Goal: Transaction & Acquisition: Purchase product/service

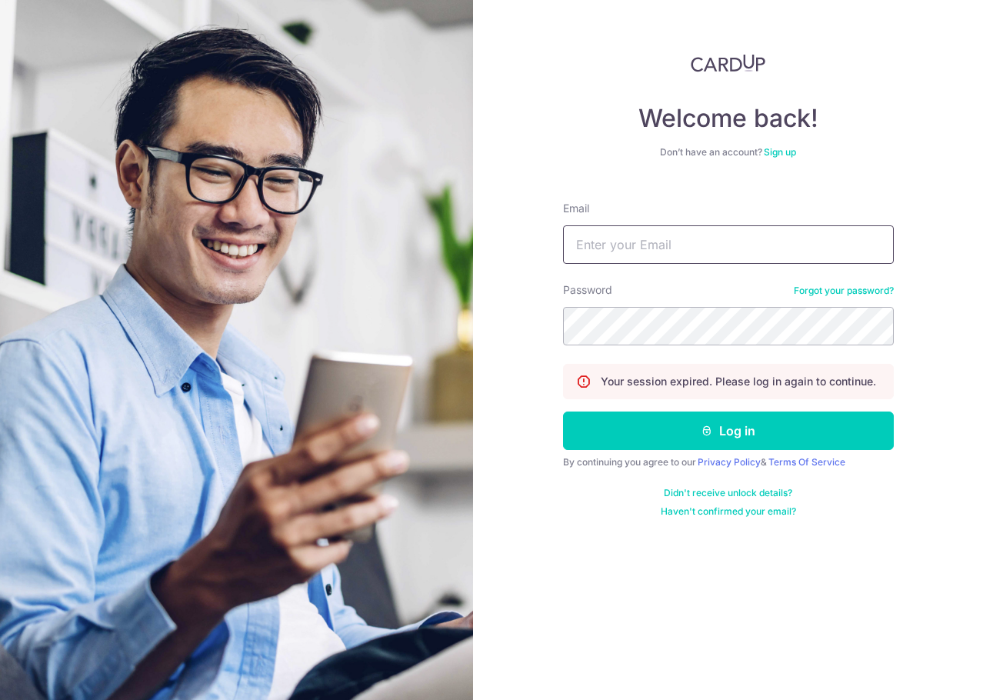
click at [694, 254] on input "Email" at bounding box center [728, 244] width 331 height 38
type input "[EMAIL_ADDRESS][DOMAIN_NAME]"
click at [563, 411] on button "Log in" at bounding box center [728, 430] width 331 height 38
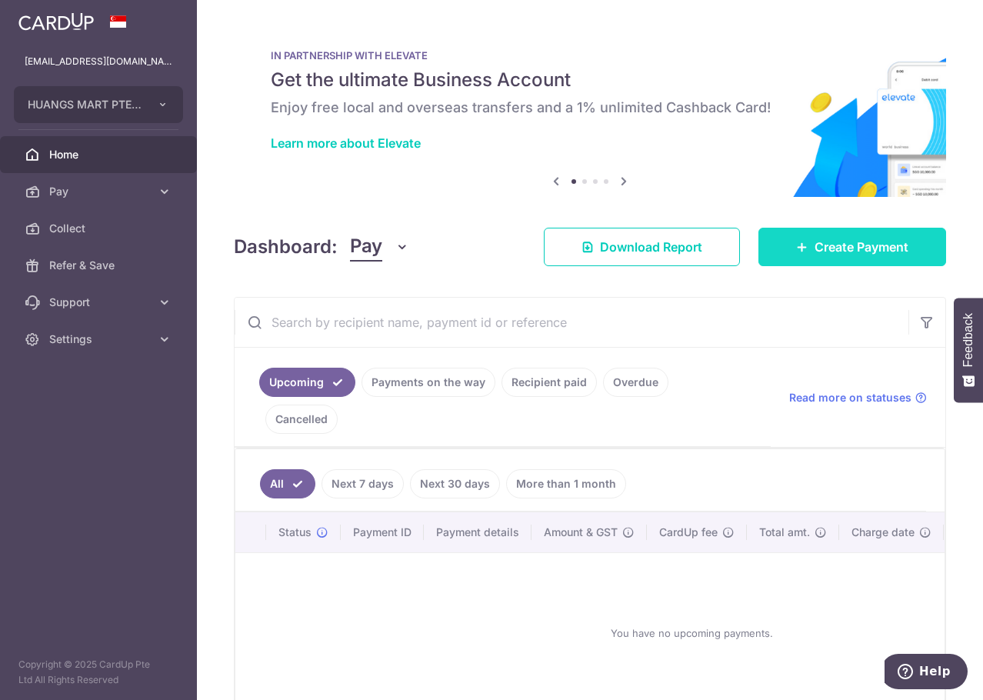
click at [803, 249] on link "Create Payment" at bounding box center [852, 247] width 188 height 38
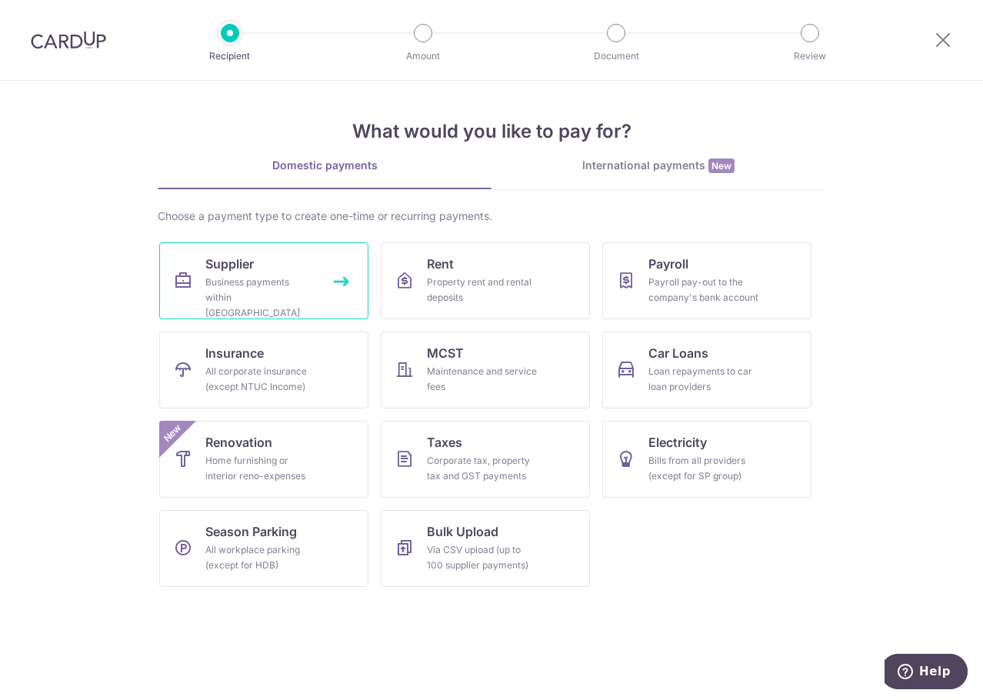
click at [308, 262] on link "Supplier Business payments within Singapore" at bounding box center [263, 280] width 209 height 77
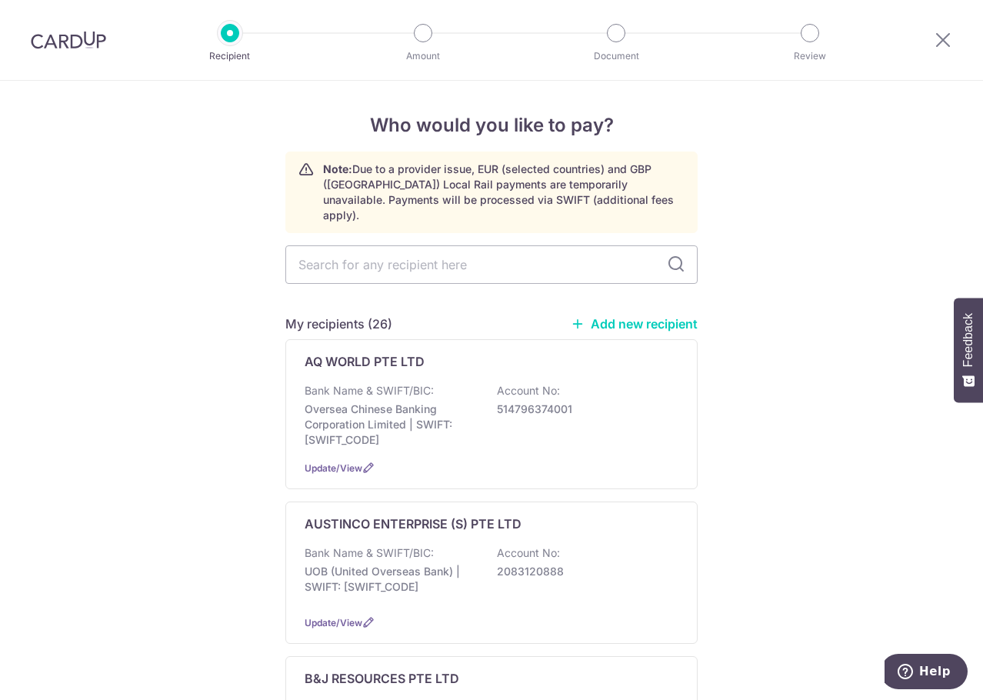
click at [608, 316] on link "Add new recipient" at bounding box center [634, 323] width 127 height 15
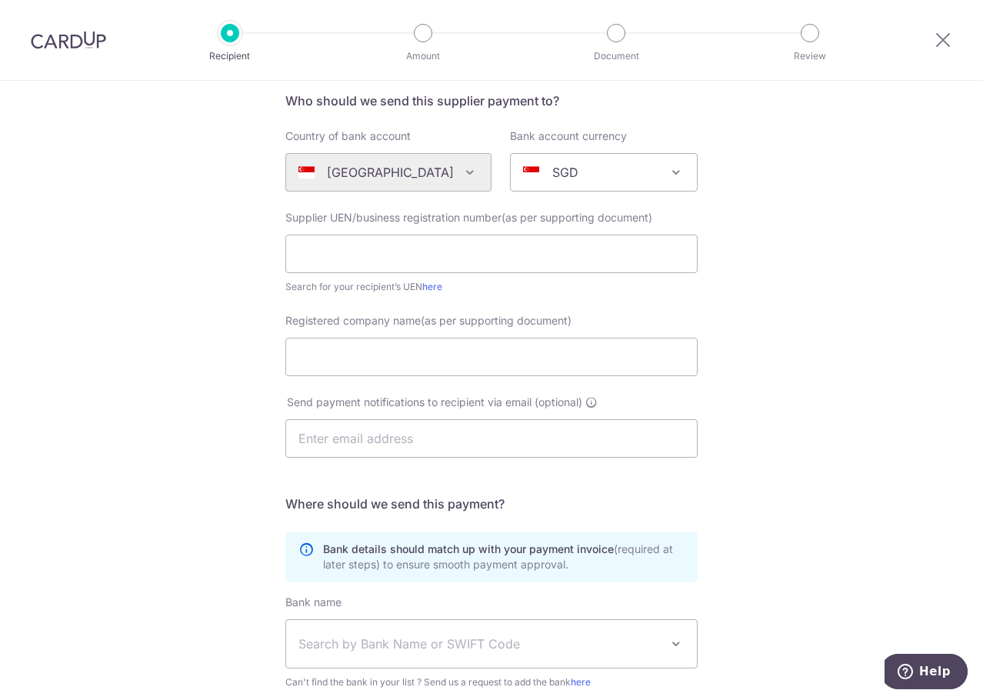
scroll to position [313, 0]
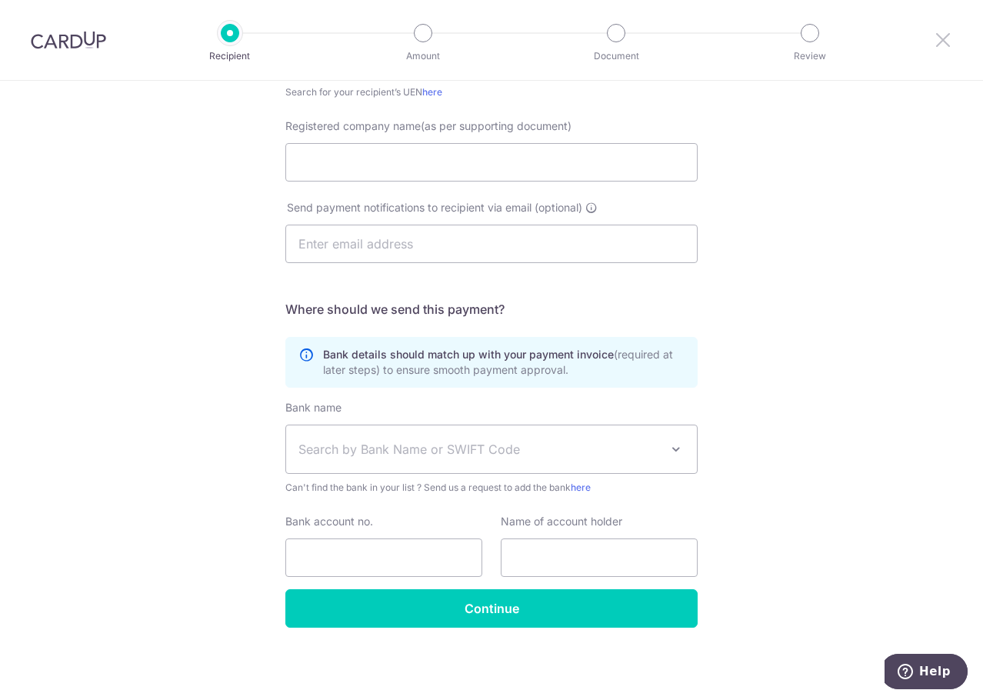
click at [947, 35] on icon at bounding box center [943, 39] width 18 height 19
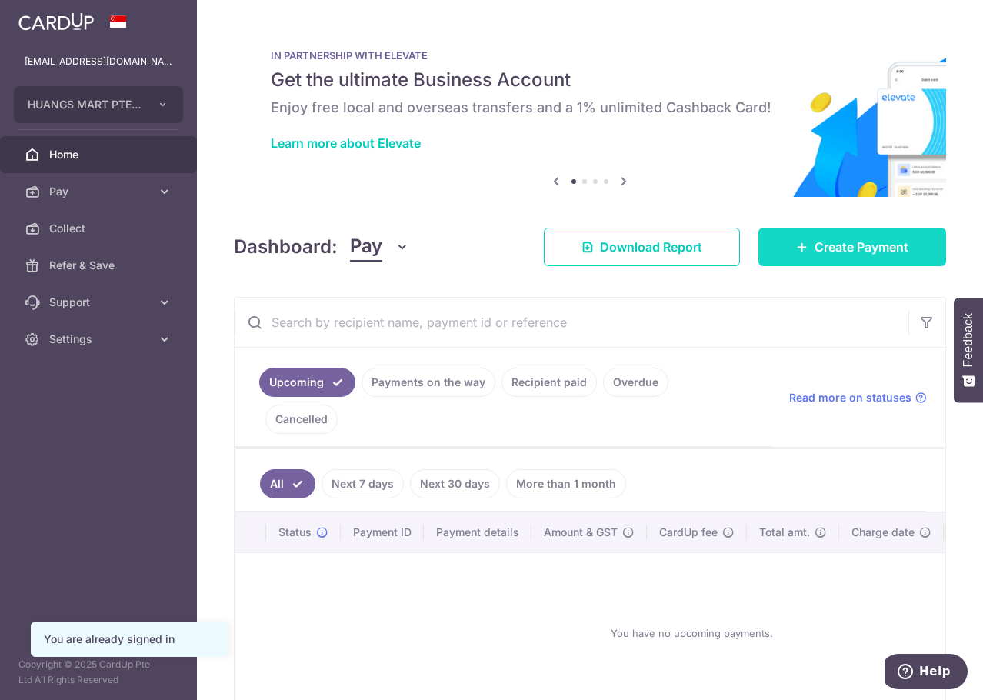
click at [796, 247] on icon at bounding box center [802, 247] width 12 height 12
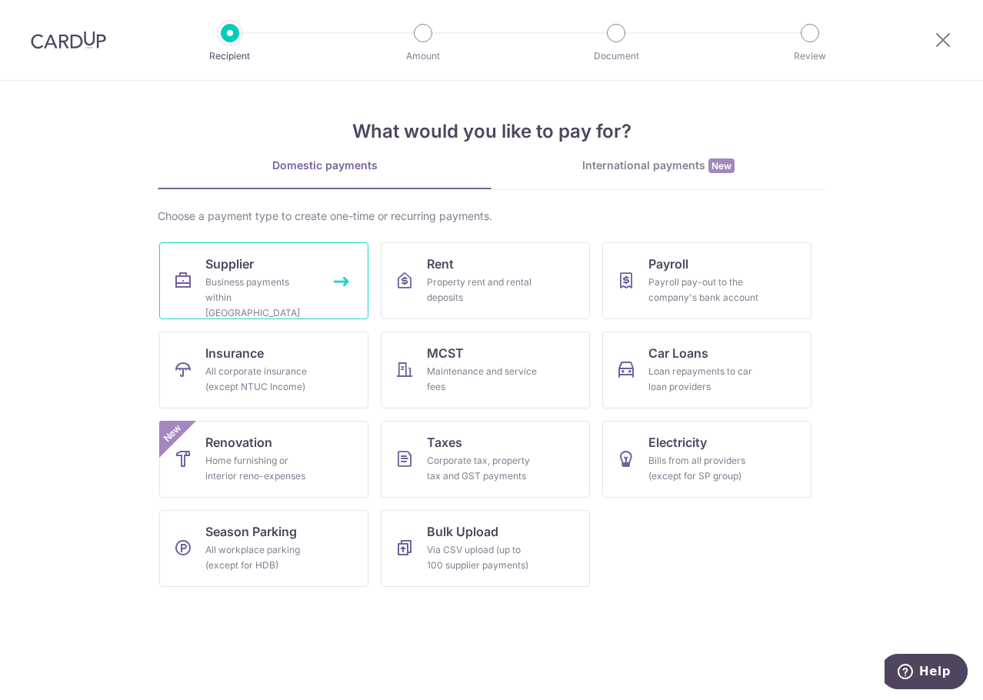
click at [327, 285] on link "Supplier Business payments within Singapore" at bounding box center [263, 280] width 209 height 77
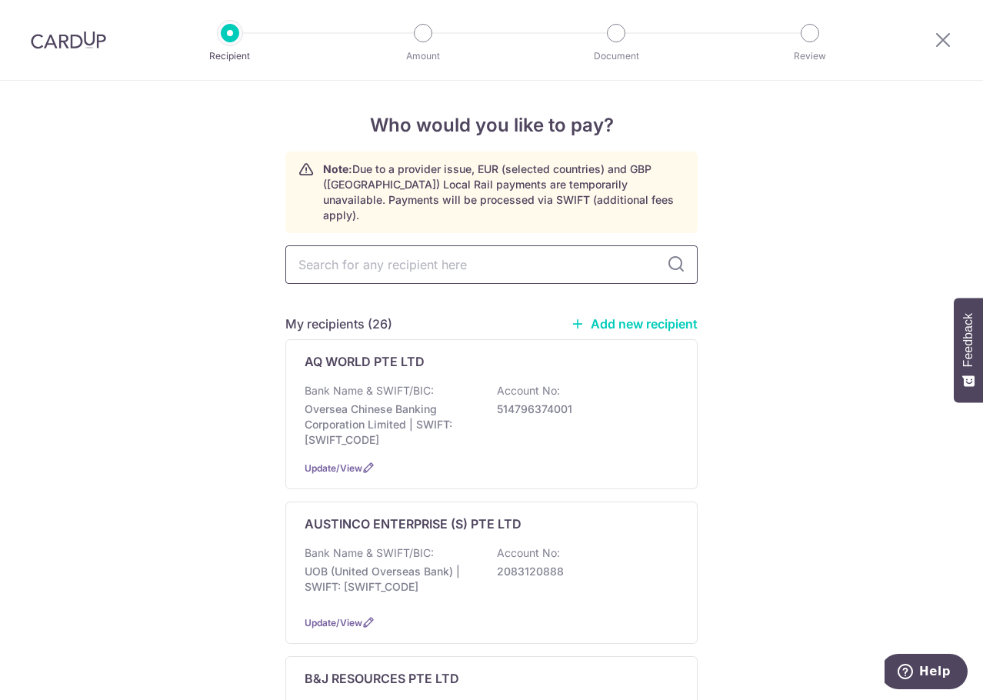
click at [409, 261] on input "text" at bounding box center [491, 264] width 412 height 38
type input "garde"
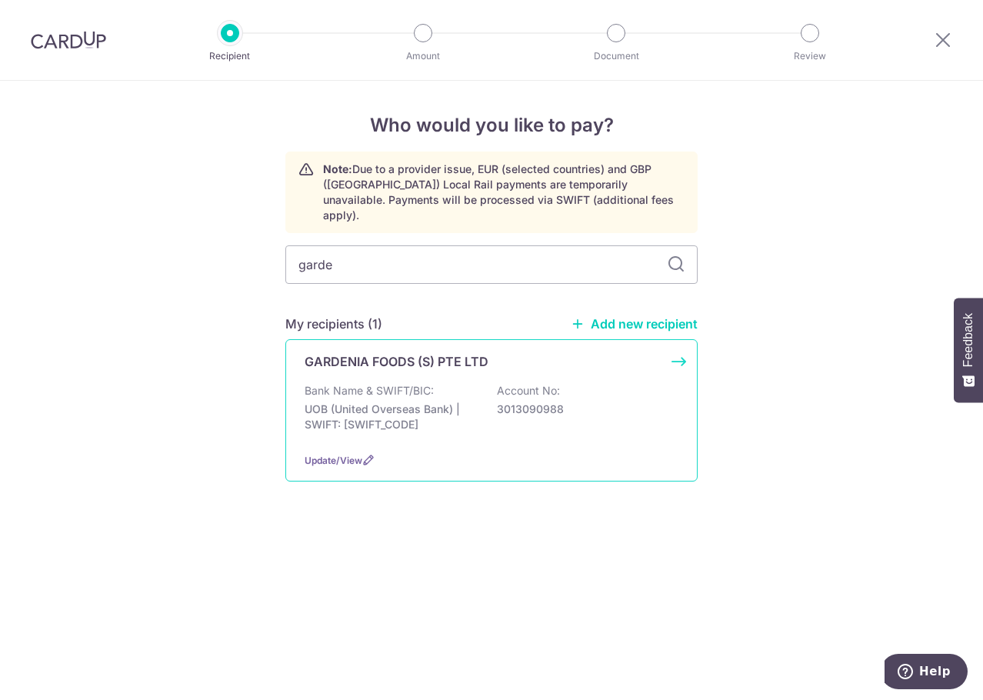
click at [420, 364] on div "GARDENIA FOODS (S) PTE LTD Bank Name & SWIFT/BIC: UOB (United Overseas Bank) | …" at bounding box center [491, 410] width 412 height 142
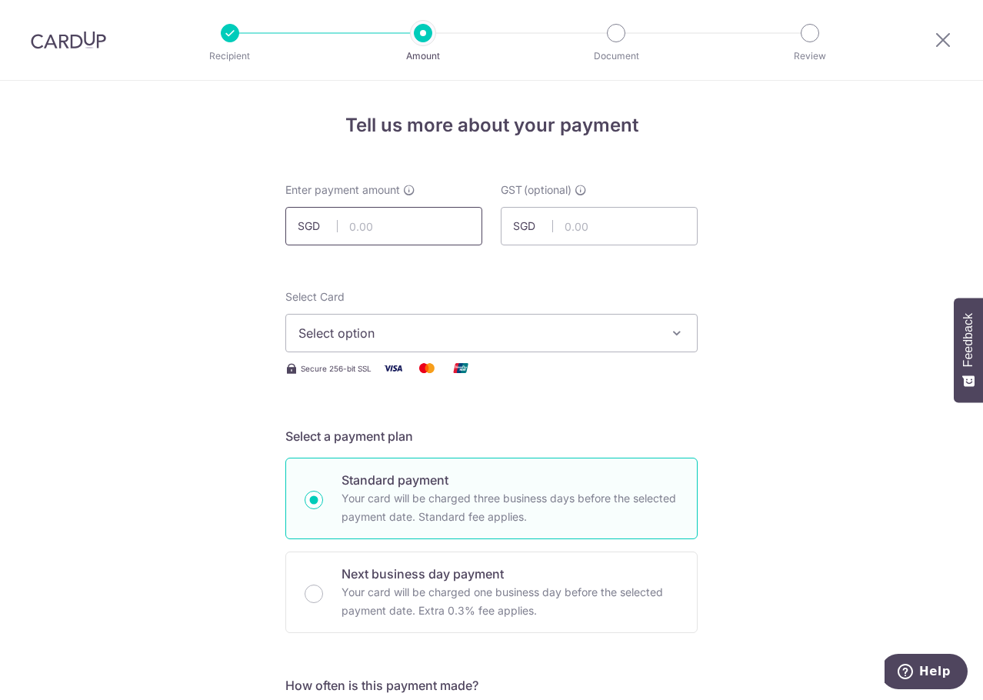
click at [448, 234] on input "text" at bounding box center [383, 226] width 197 height 38
type input "14,474.31"
click at [550, 345] on button "Select option" at bounding box center [491, 333] width 412 height 38
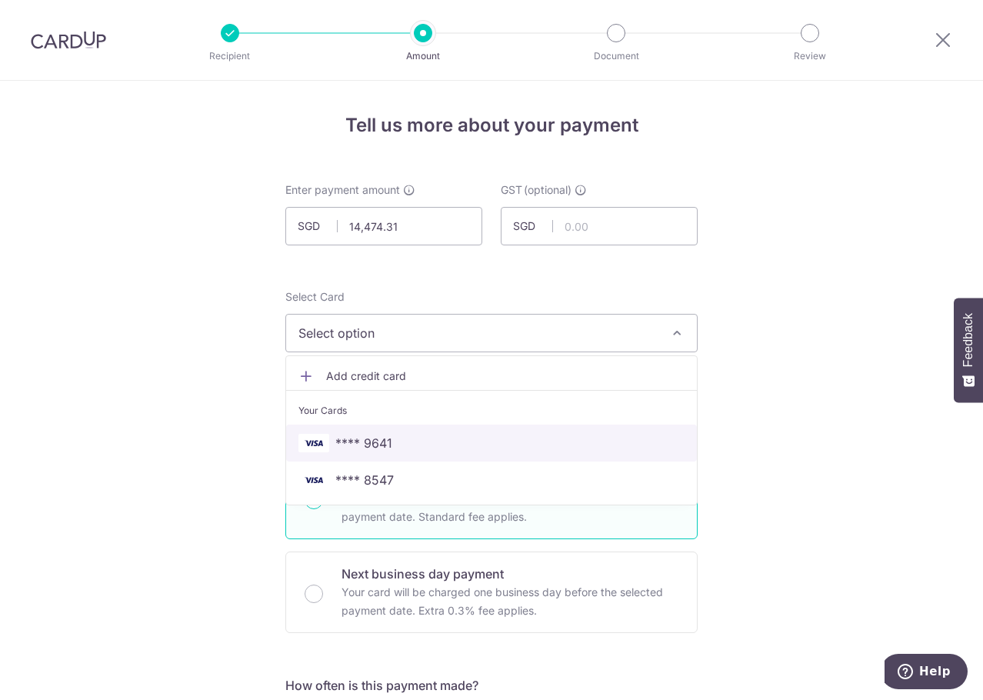
drag, startPoint x: 508, startPoint y: 434, endPoint x: 529, endPoint y: 430, distance: 21.3
click at [508, 434] on span "**** 9641" at bounding box center [491, 443] width 386 height 18
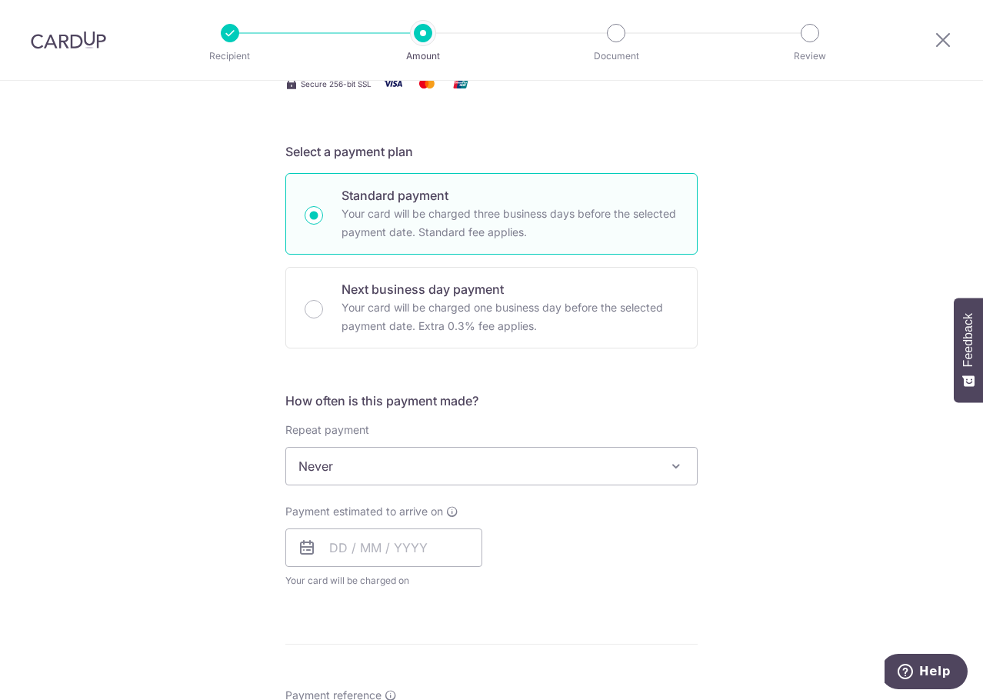
scroll to position [384, 0]
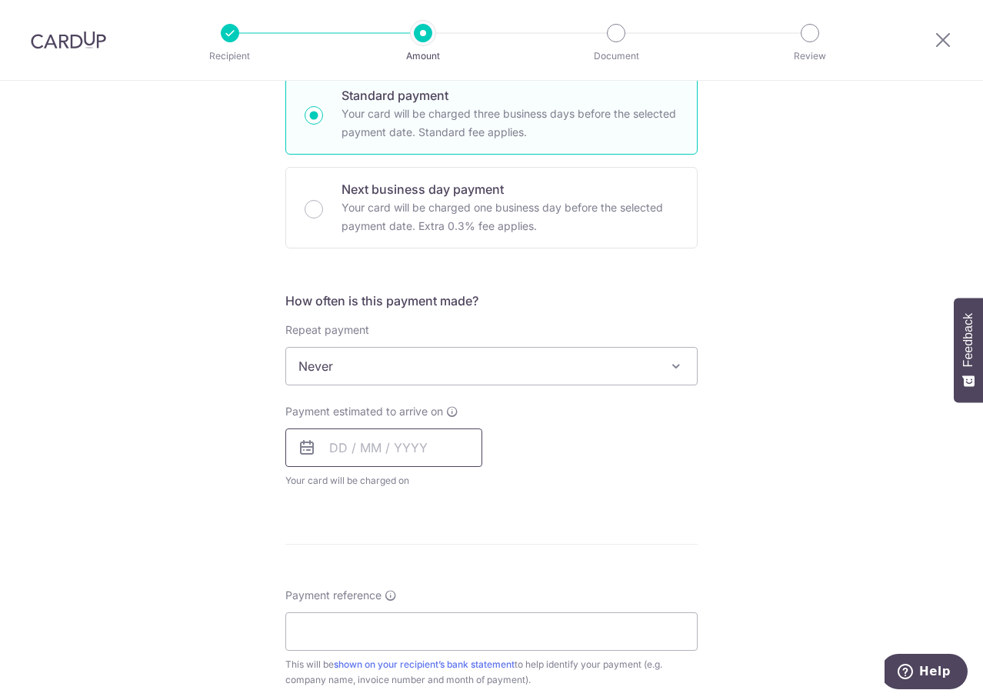
click at [430, 457] on input "text" at bounding box center [383, 447] width 197 height 38
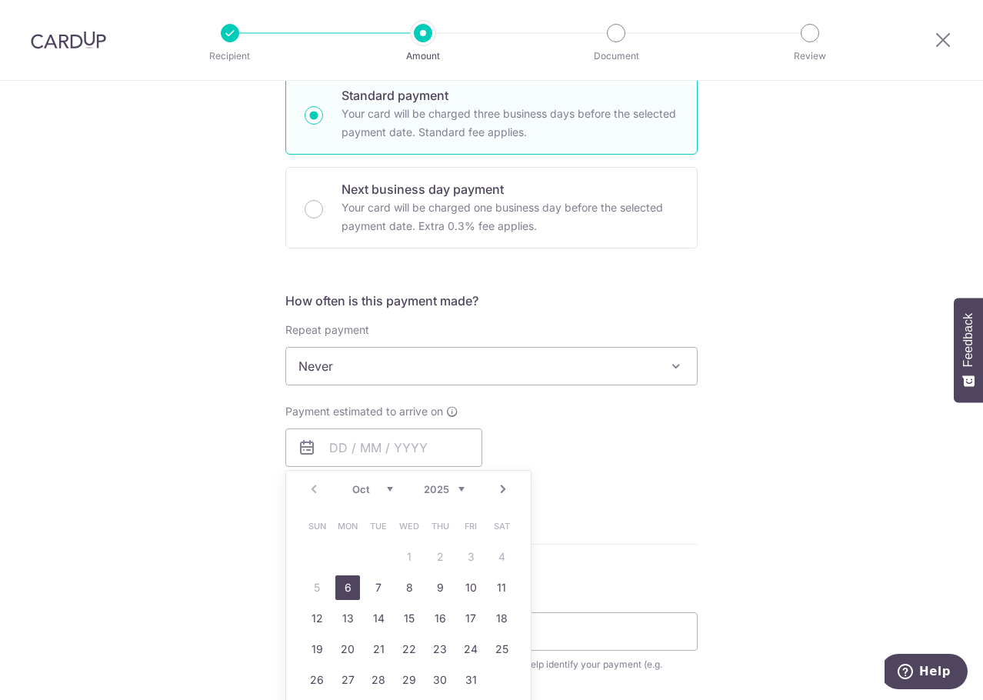
click at [350, 581] on link "6" at bounding box center [347, 587] width 25 height 25
type input "[DATE]"
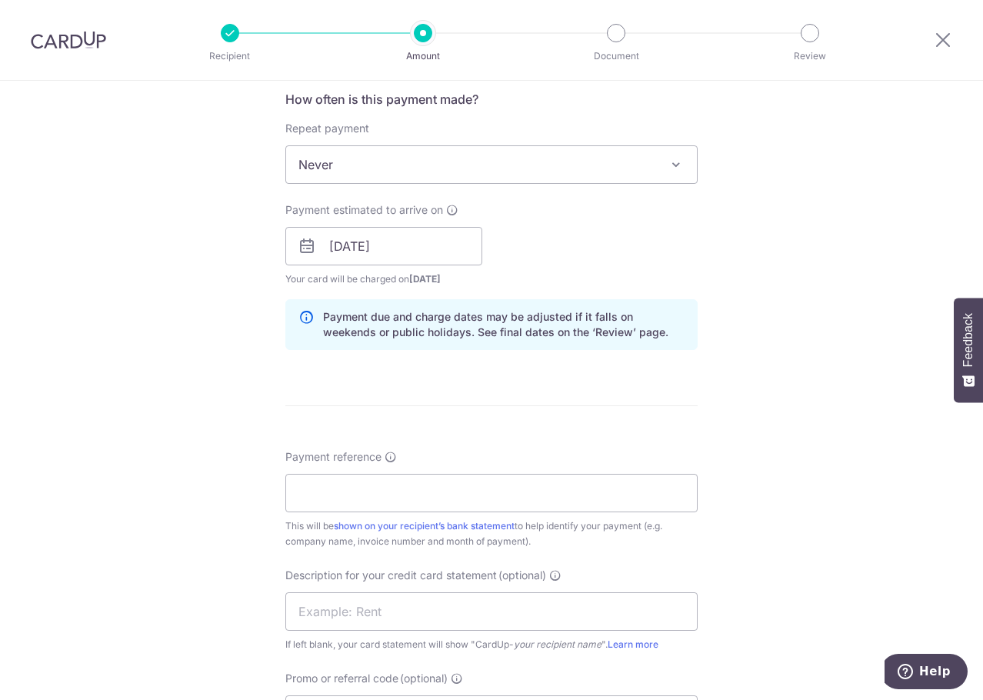
scroll to position [769, 0]
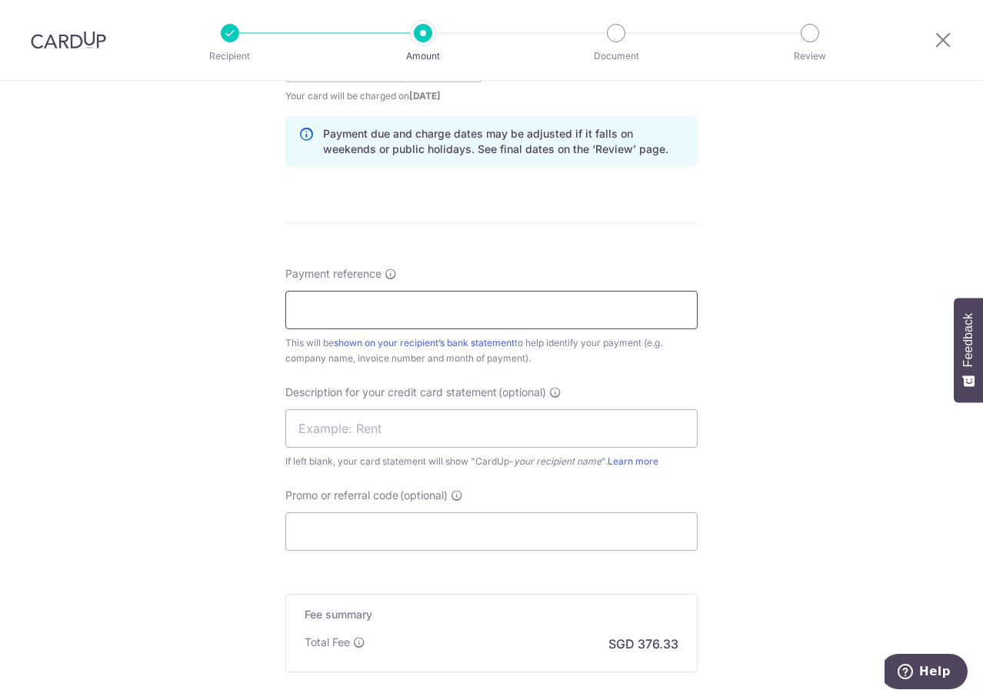
click at [418, 303] on input "Payment reference" at bounding box center [491, 310] width 412 height 38
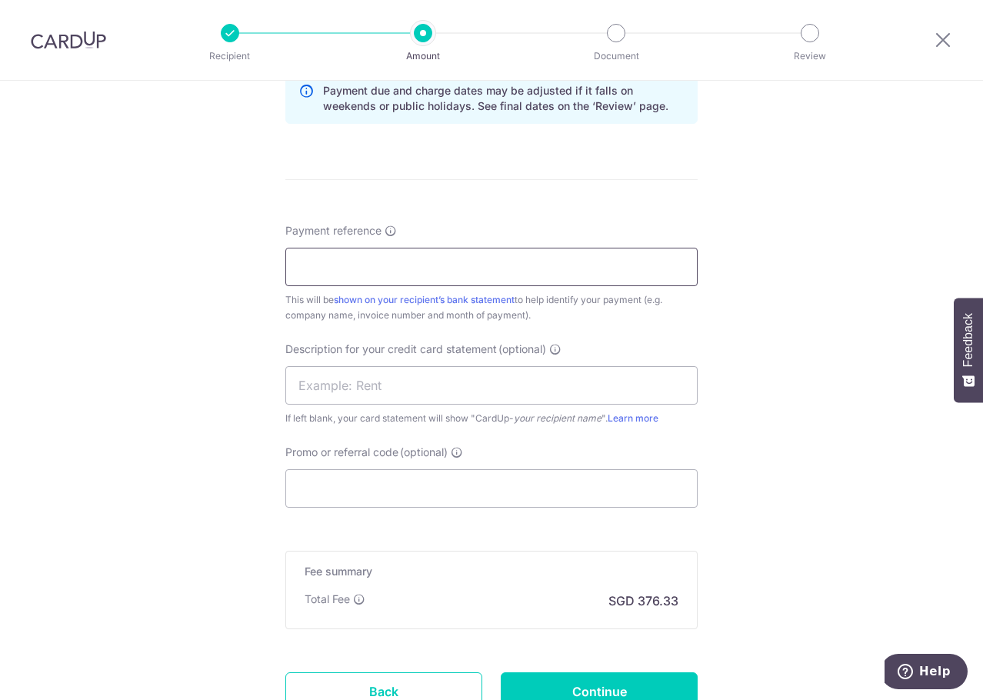
scroll to position [923, 0]
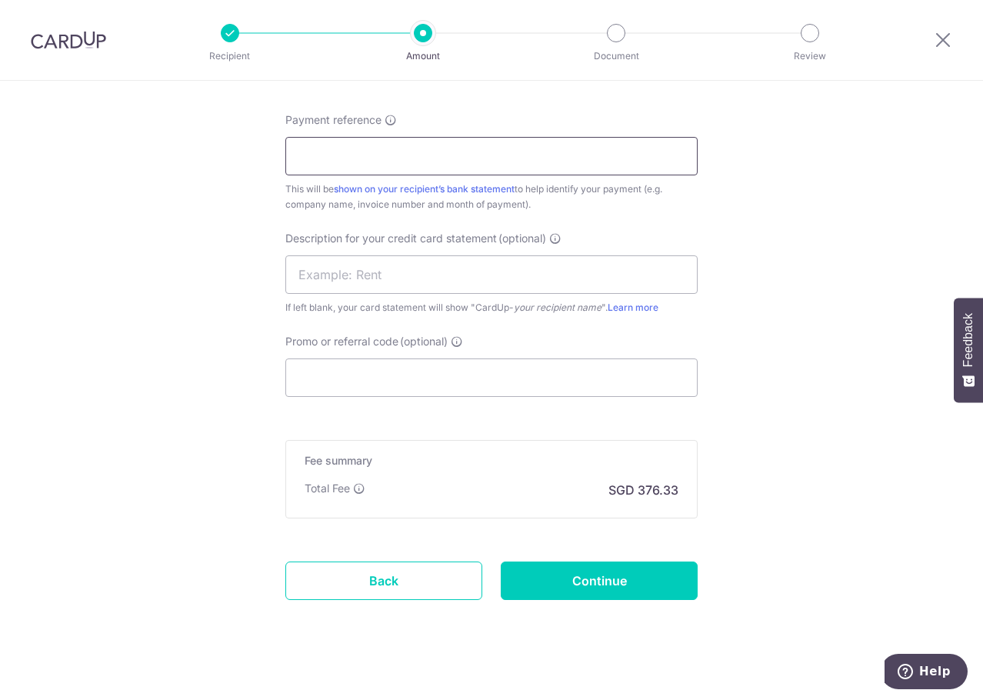
click at [330, 150] on input "Payment reference" at bounding box center [491, 156] width 412 height 38
paste input "0225 ROUTE W5"
type input "0225 ROUTE W5"
click at [388, 372] on input "Promo or referral code (optional)" at bounding box center [491, 377] width 412 height 38
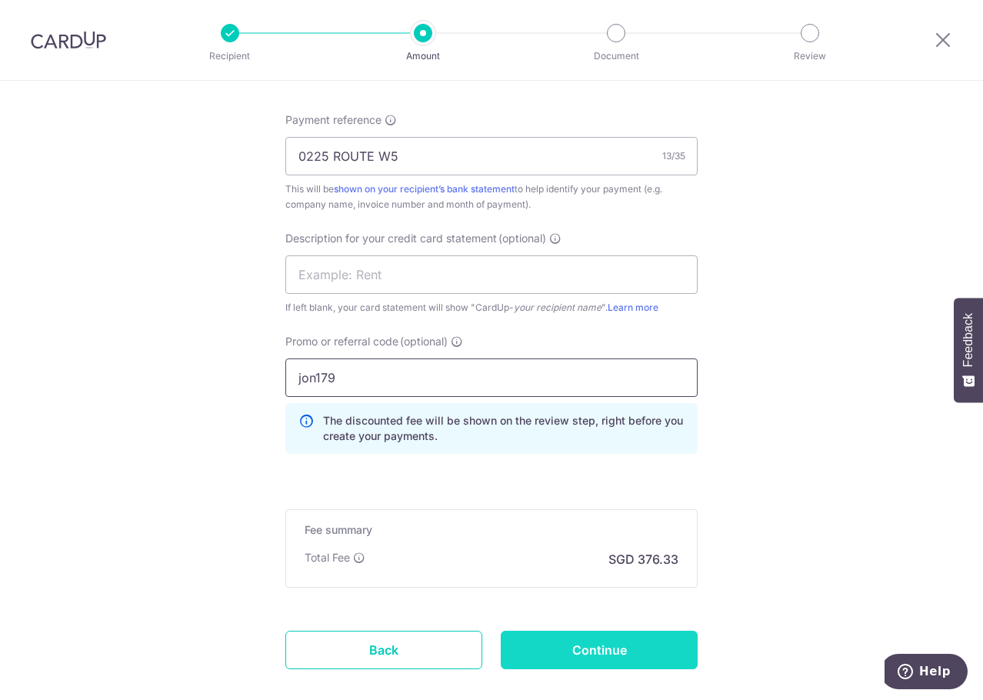
type input "jon179"
click at [598, 644] on input "Continue" at bounding box center [599, 650] width 197 height 38
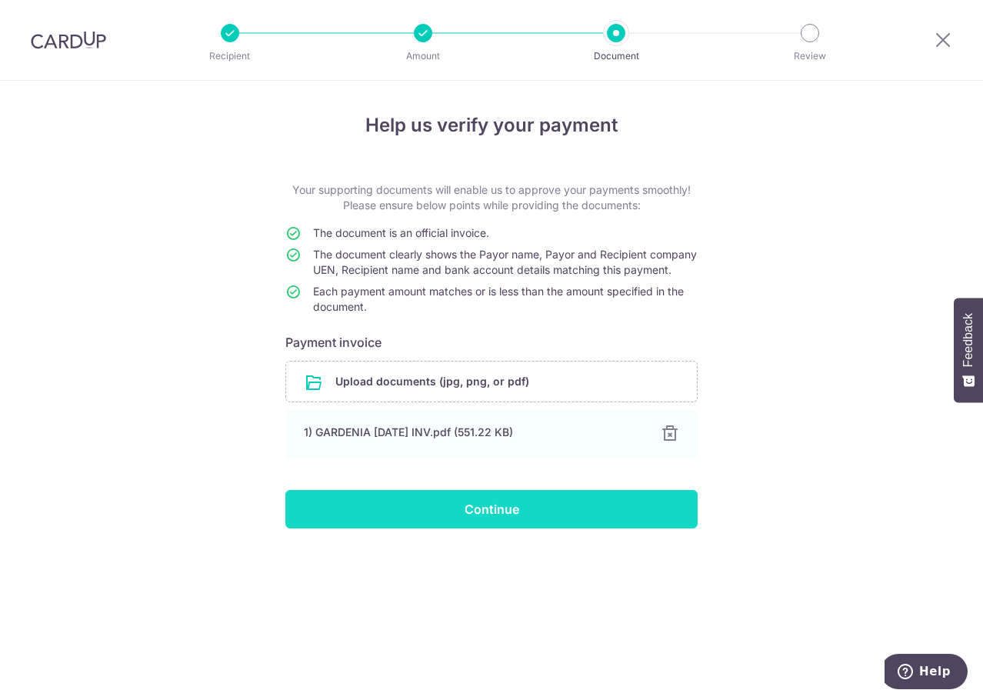
click at [484, 528] on input "Continue" at bounding box center [491, 509] width 412 height 38
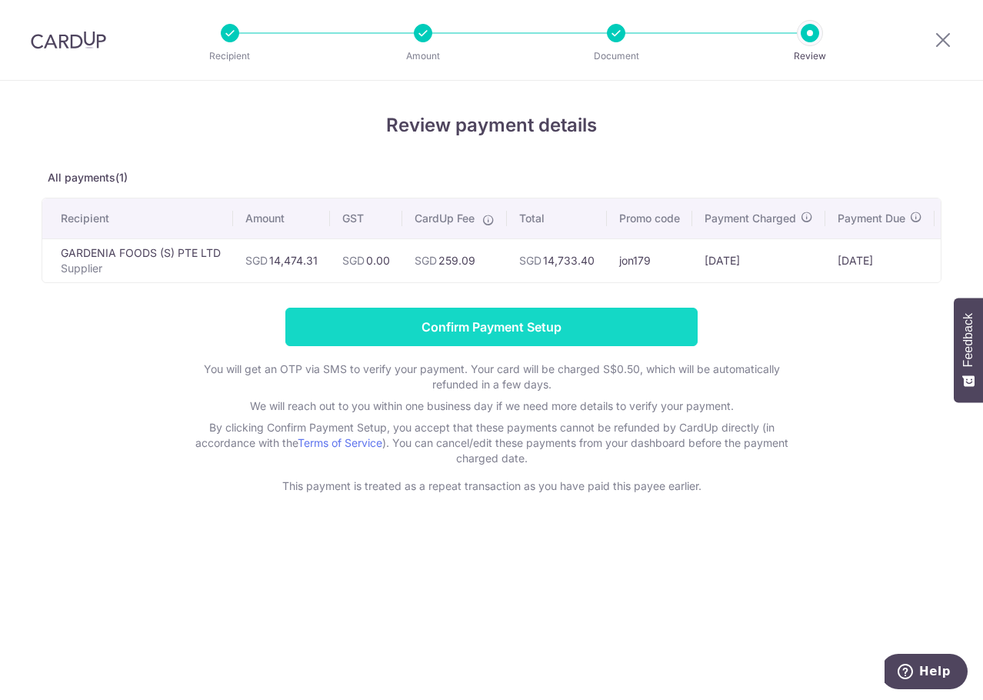
click at [483, 345] on input "Confirm Payment Setup" at bounding box center [491, 327] width 412 height 38
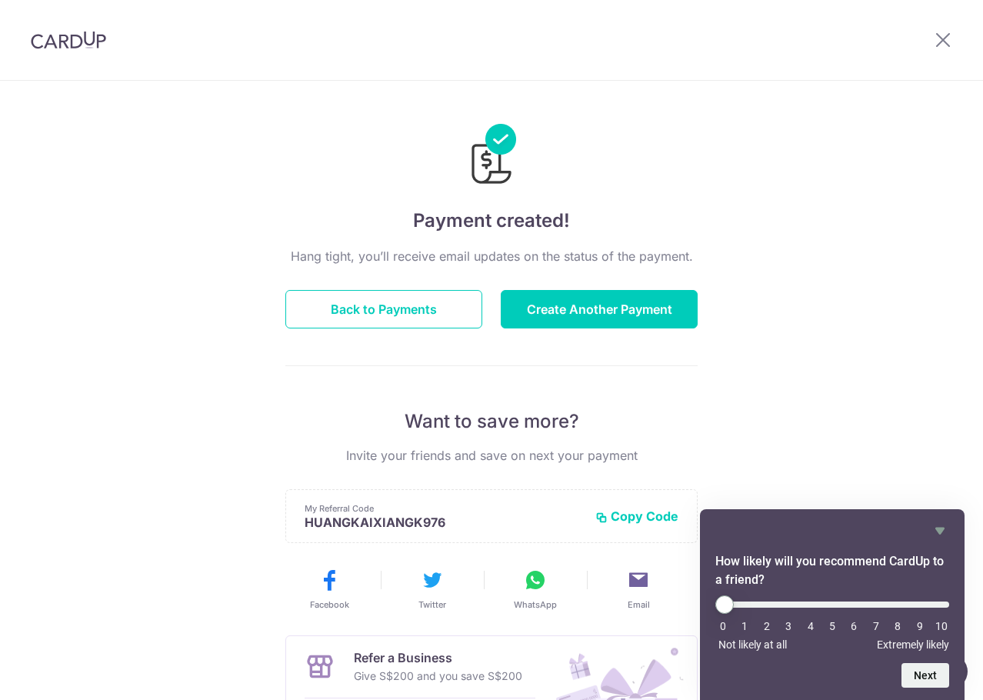
click at [890, 356] on div "Payment created! Hang tight, you’ll receive email updates on the status of the …" at bounding box center [491, 491] width 983 height 821
click at [384, 301] on button "Back to Payments" at bounding box center [383, 309] width 197 height 38
